Goal: Task Accomplishment & Management: Complete application form

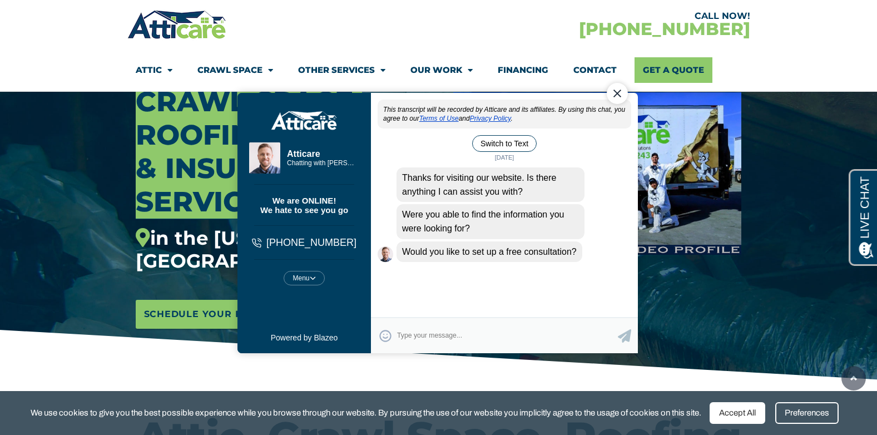
scroll to position [222, 0]
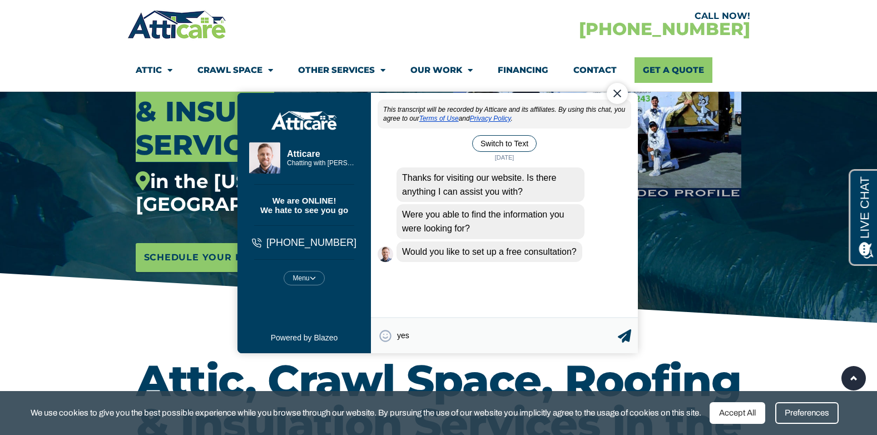
type textarea "yes"
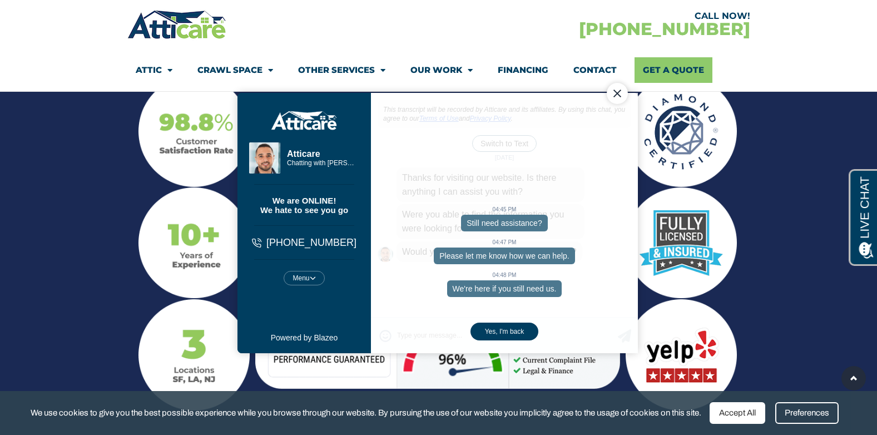
scroll to position [1223, 0]
click at [742, 143] on div at bounding box center [438, 242] width 611 height 346
click at [666, 76] on link "Get A Quote" at bounding box center [673, 70] width 78 height 26
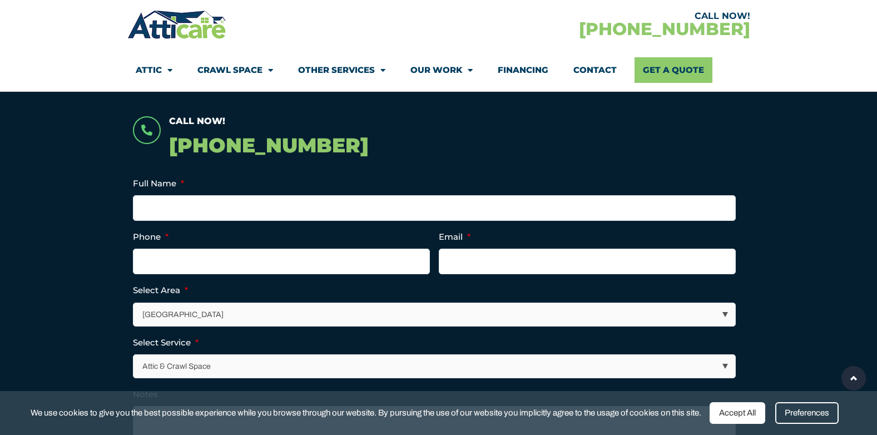
scroll to position [222, 0]
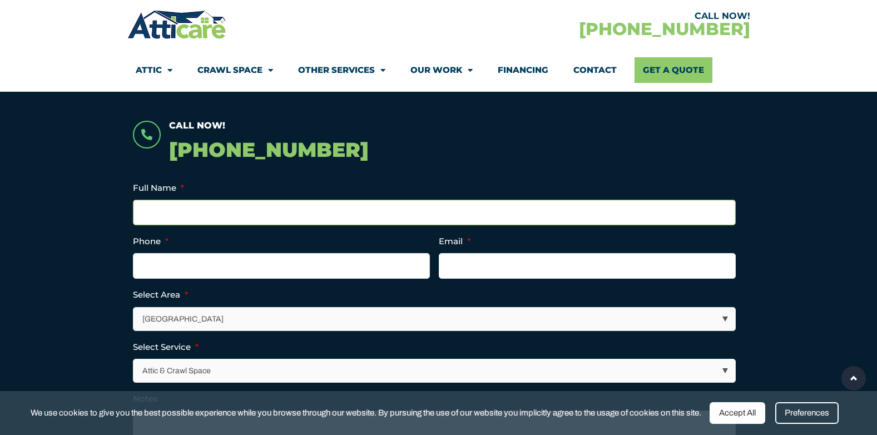
click at [257, 210] on input "Full Name *" at bounding box center [434, 213] width 603 height 26
type input "Orlando Ducusin Cruz"
type input "7322329629"
type input "orlcruz400@comcast.net"
type input "(732) 232-9629"
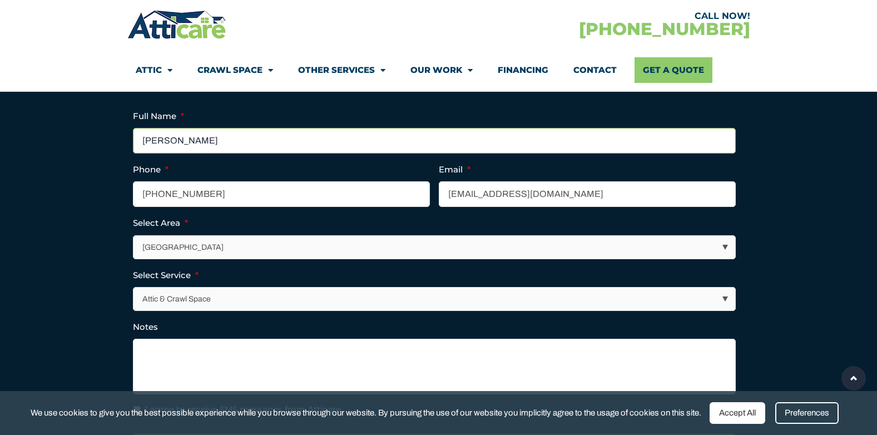
scroll to position [333, 0]
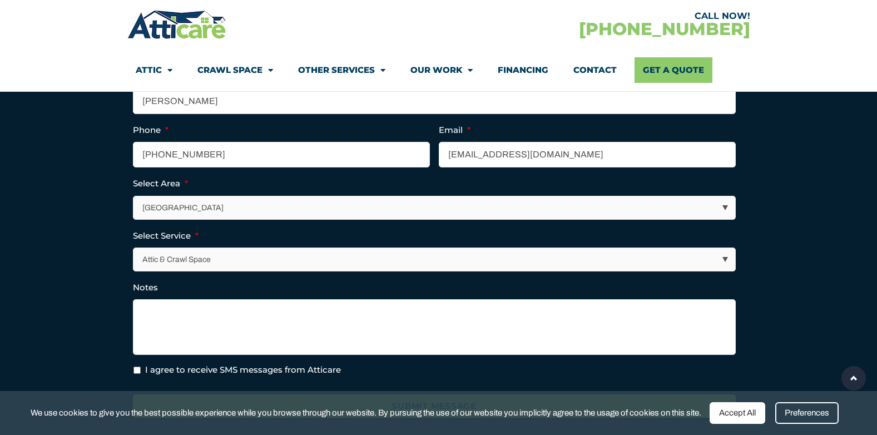
click at [224, 207] on select "Los Angeles Area San Francisco Bay Area New Jersey / New York Area Other Areas" at bounding box center [433, 207] width 601 height 23
select select "[US_STATE] / [US_STATE][GEOGRAPHIC_DATA]"
click at [133, 196] on select "Los Angeles Area San Francisco Bay Area New Jersey / New York Area Other Areas" at bounding box center [433, 207] width 601 height 23
click at [260, 316] on textarea "Notes" at bounding box center [434, 327] width 603 height 56
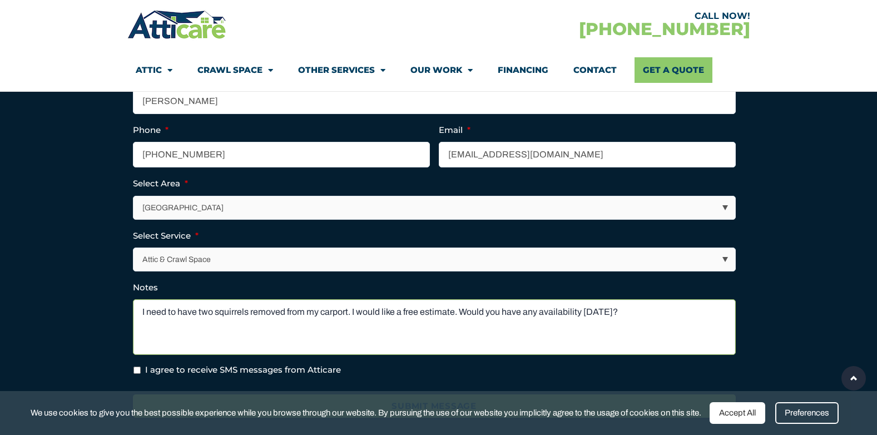
type textarea "I need to have two squirrels removed from my carport. I would like a free estim…"
click at [140, 370] on input "I agree to receive SMS messages from Atticare" at bounding box center [136, 369] width 7 height 7
checkbox input "true"
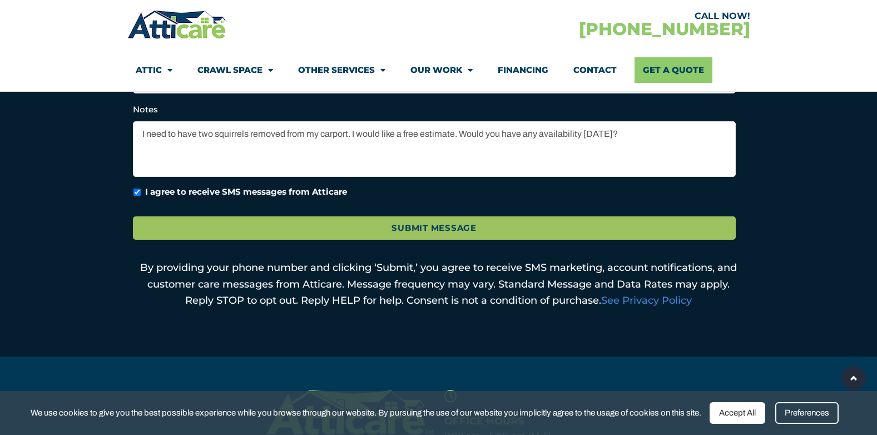
scroll to position [515, 0]
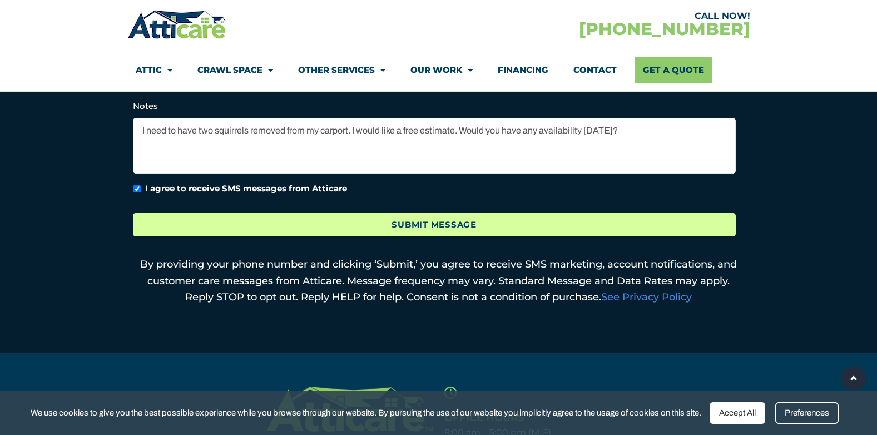
click at [515, 225] on input "Submit Message" at bounding box center [434, 225] width 603 height 24
click at [510, 227] on input "Submit Message" at bounding box center [434, 225] width 603 height 24
click at [510, 225] on input "Submit Message" at bounding box center [434, 225] width 603 height 24
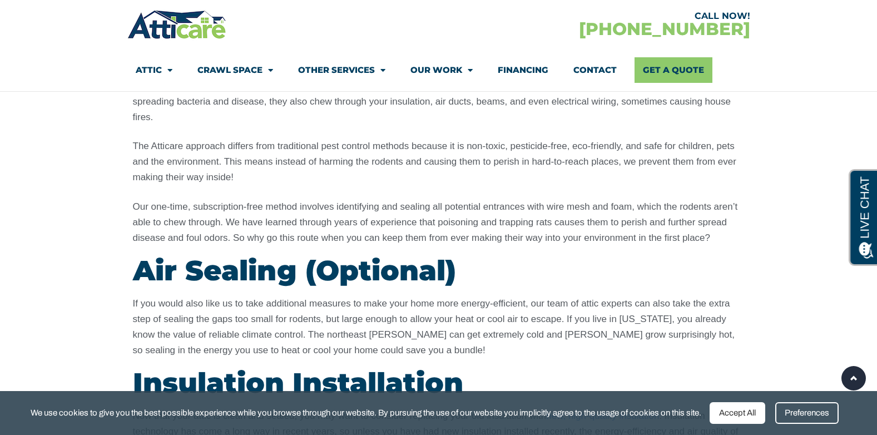
scroll to position [2088, 0]
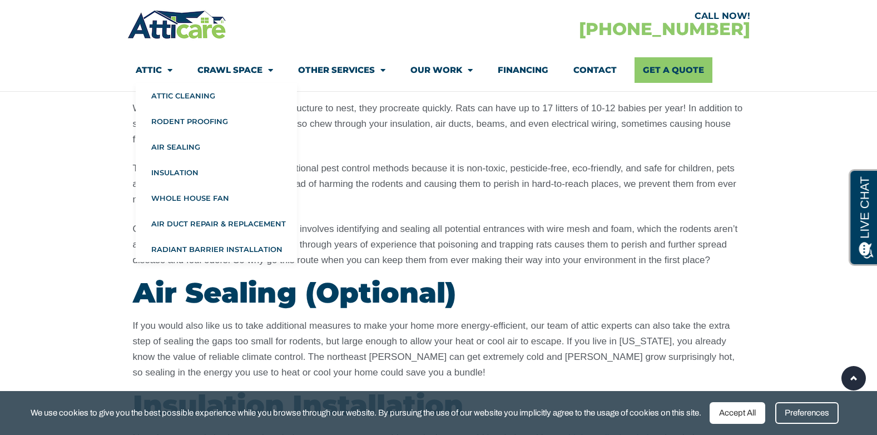
click at [156, 76] on link "Attic" at bounding box center [154, 70] width 37 height 26
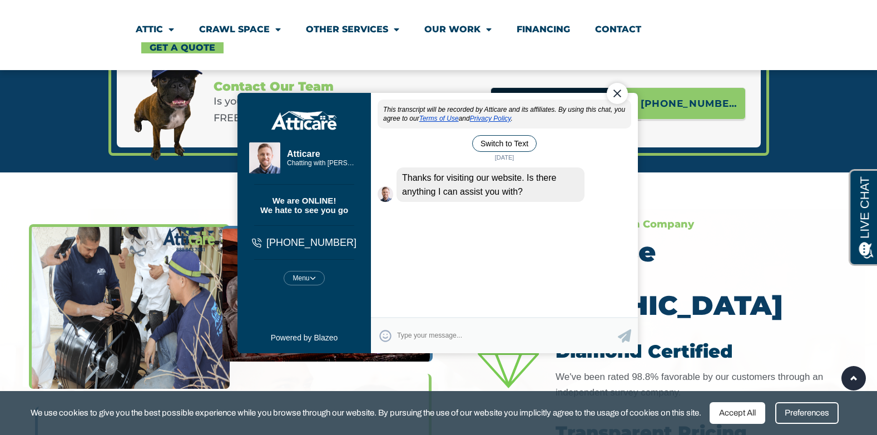
scroll to position [2668, 0]
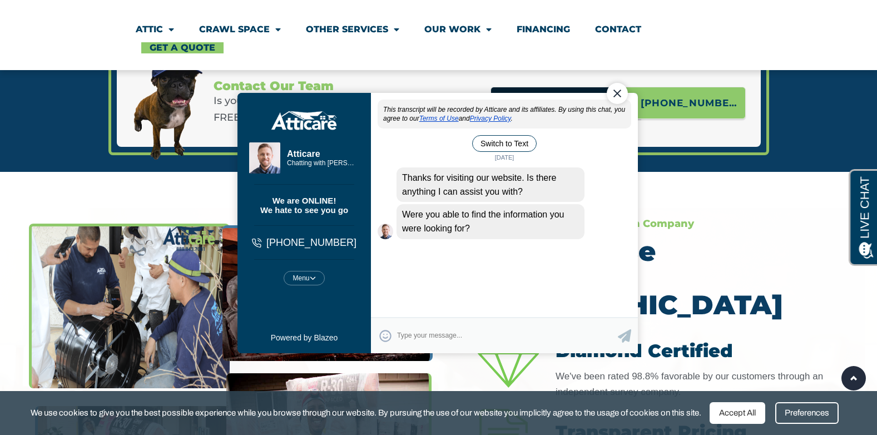
drag, startPoint x: 613, startPoint y: 93, endPoint x: 839, endPoint y: 148, distance: 232.4
click at [613, 92] on div "Close Chat" at bounding box center [616, 93] width 21 height 21
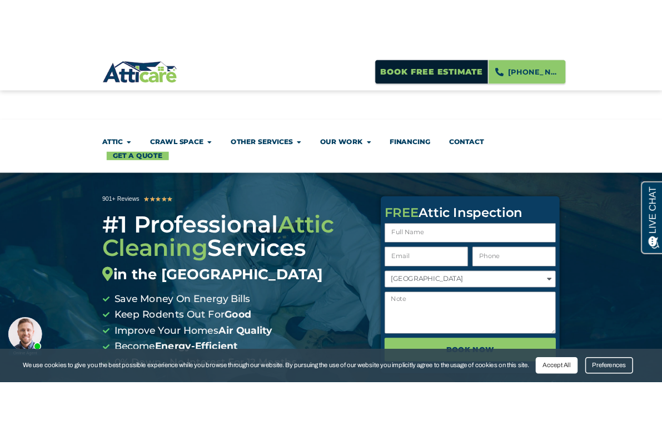
scroll to position [56, 0]
